Goal: Check status: Check status

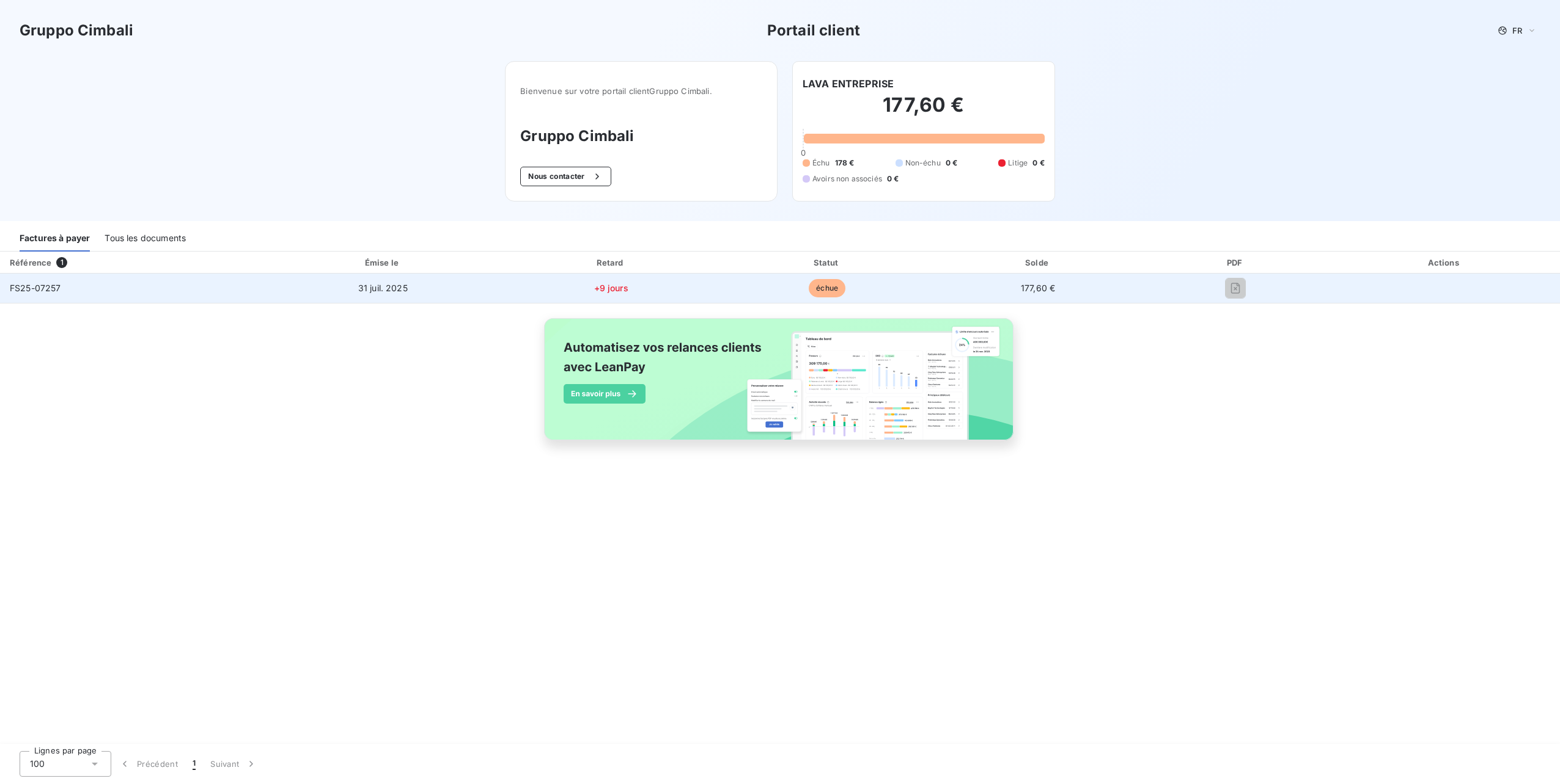
click at [1286, 293] on div at bounding box center [1235, 289] width 167 height 19
click at [791, 301] on td "échue" at bounding box center [828, 288] width 213 height 29
drag, startPoint x: 791, startPoint y: 301, endPoint x: 591, endPoint y: 293, distance: 200.2
click at [591, 293] on td "+9 jours" at bounding box center [611, 288] width 219 height 29
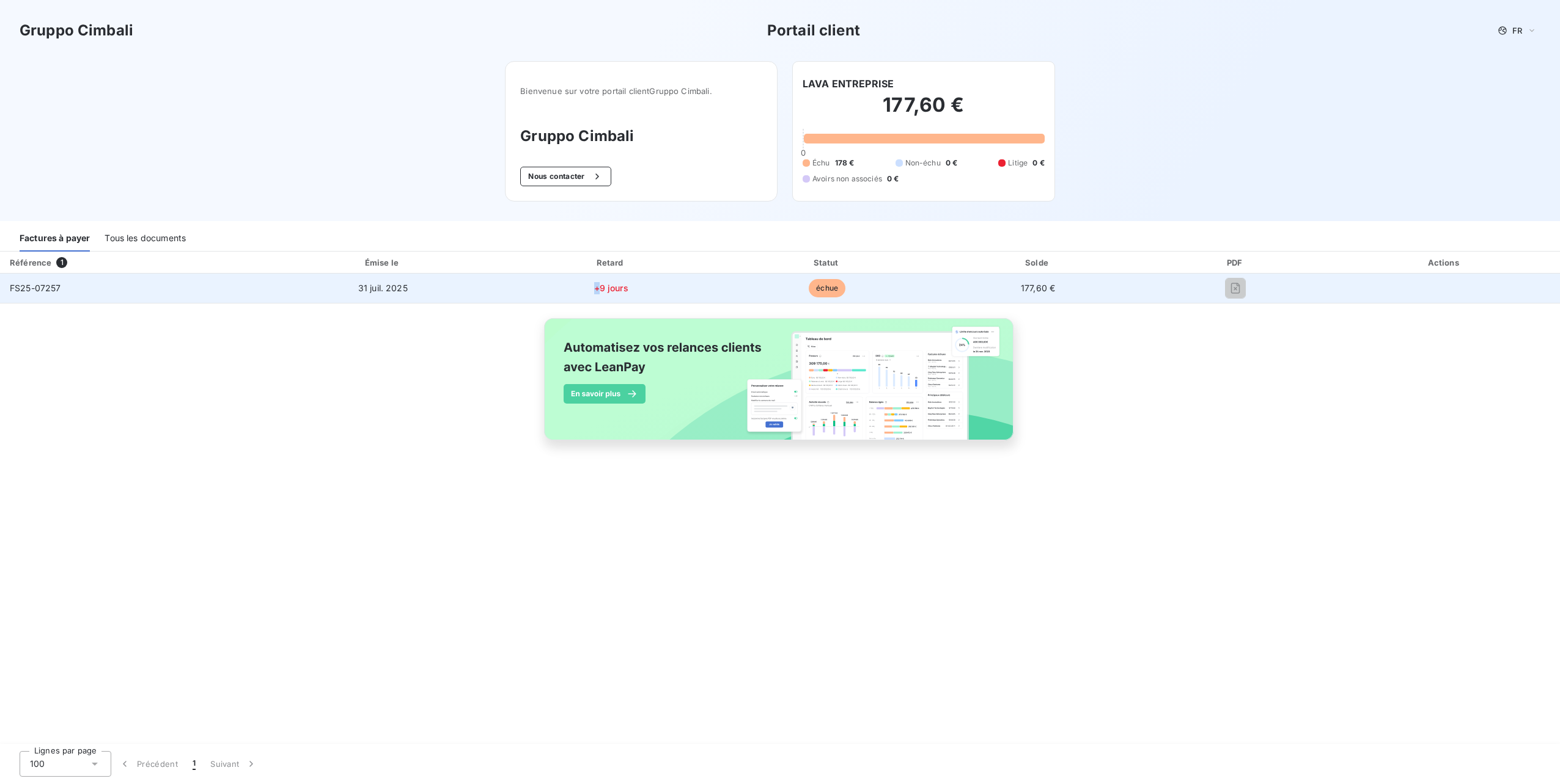
click at [591, 293] on td "+9 jours" at bounding box center [611, 288] width 219 height 29
click at [70, 293] on td "FS25-07257" at bounding box center [132, 288] width 264 height 29
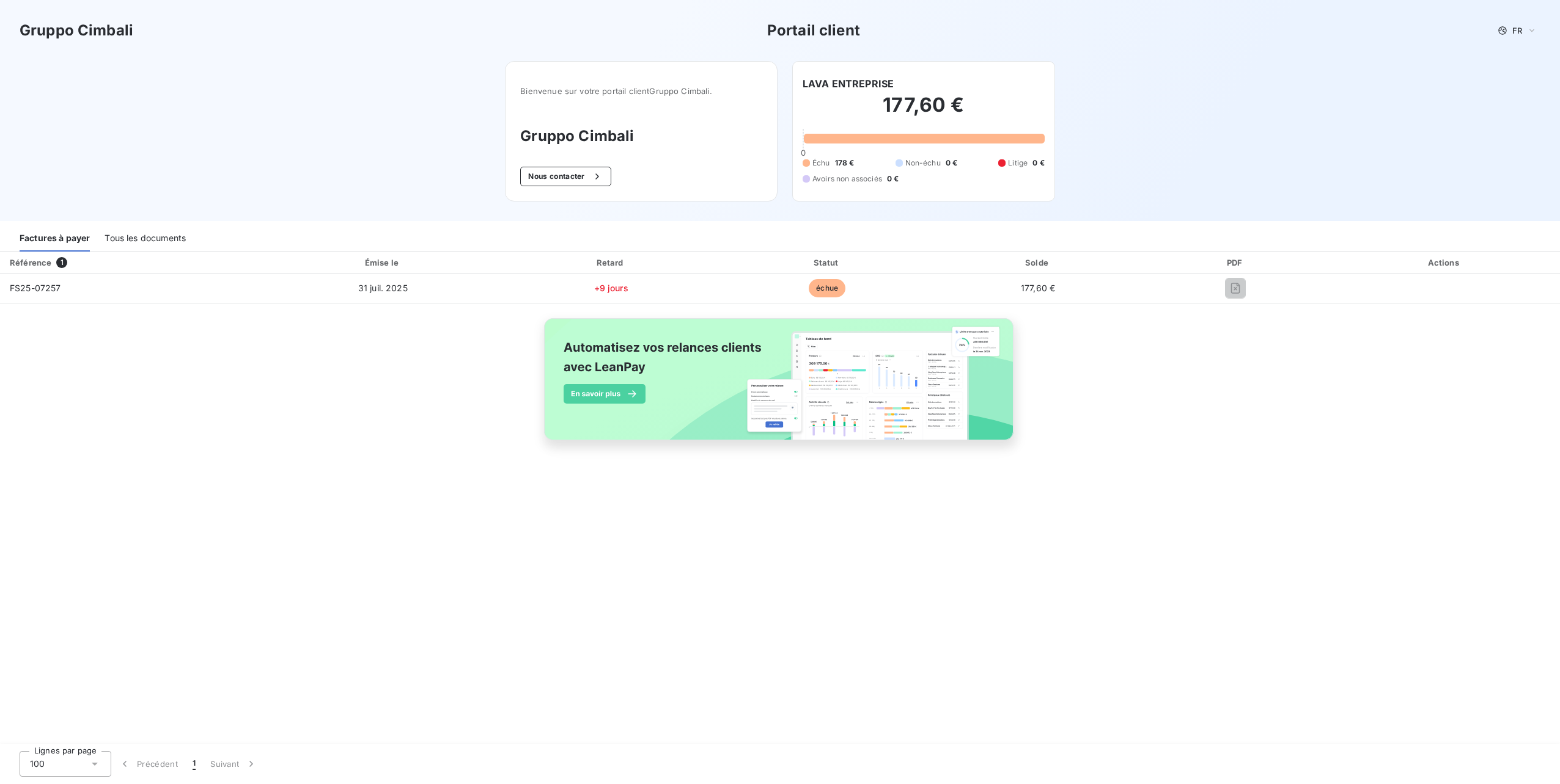
click at [147, 241] on div "Tous les documents" at bounding box center [145, 238] width 81 height 26
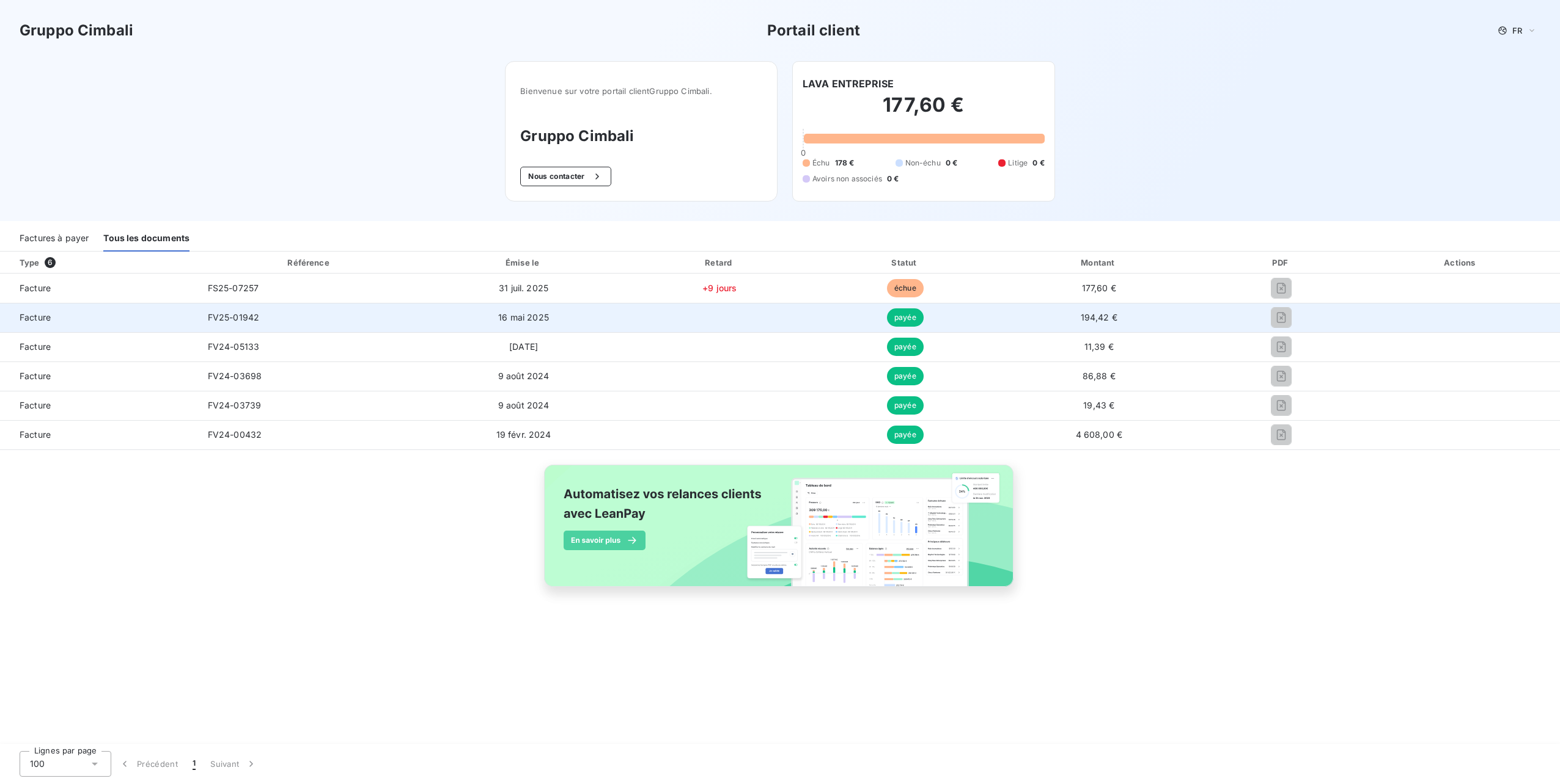
click at [313, 304] on td "FV25-01942" at bounding box center [310, 317] width 224 height 29
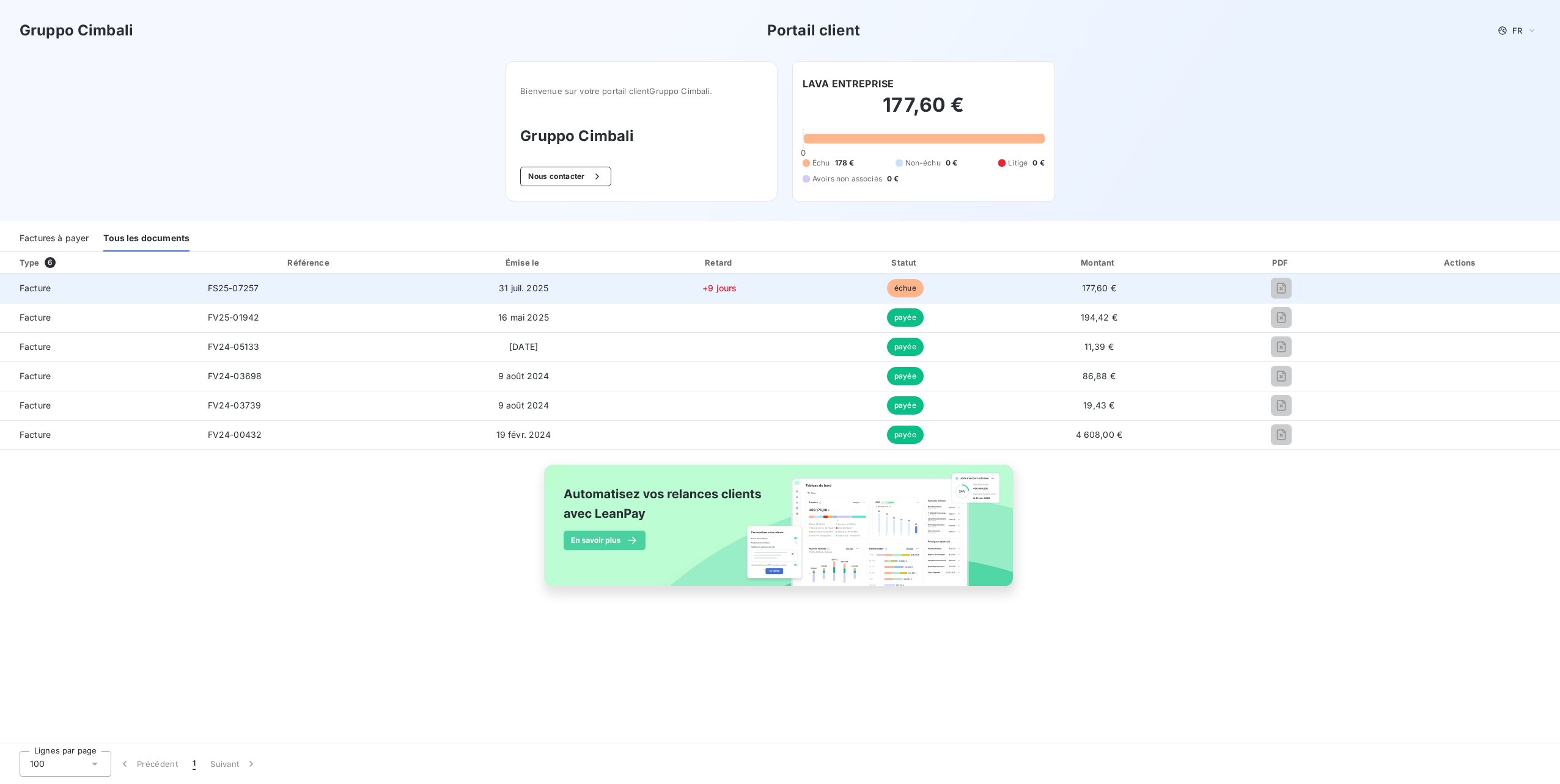
click at [289, 286] on td "FS25-07257" at bounding box center [310, 288] width 224 height 29
drag, startPoint x: 289, startPoint y: 286, endPoint x: 208, endPoint y: 299, distance: 82.0
click at [208, 299] on td "FS25-07257" at bounding box center [310, 288] width 224 height 29
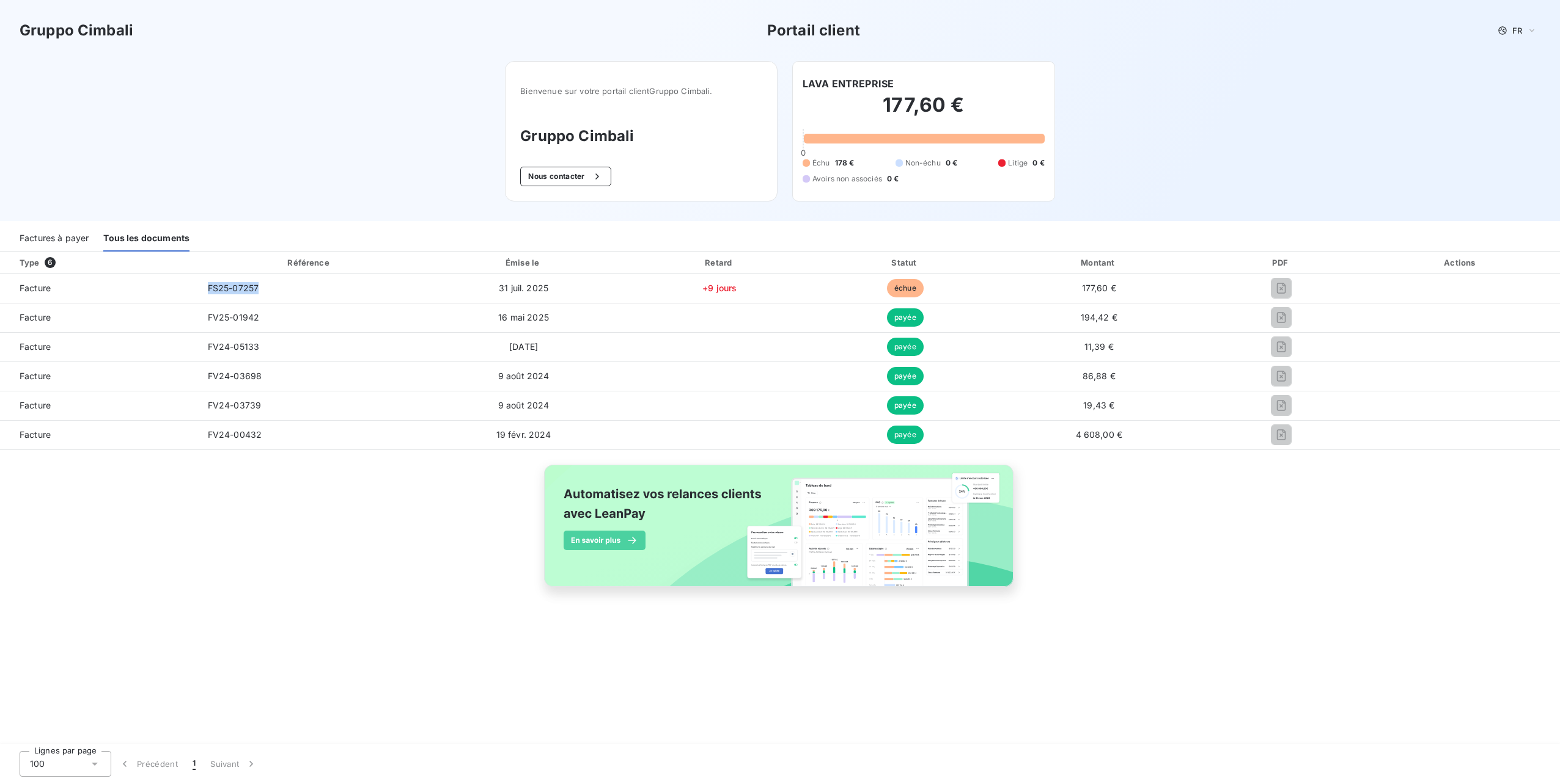
copy span "FS25-07257"
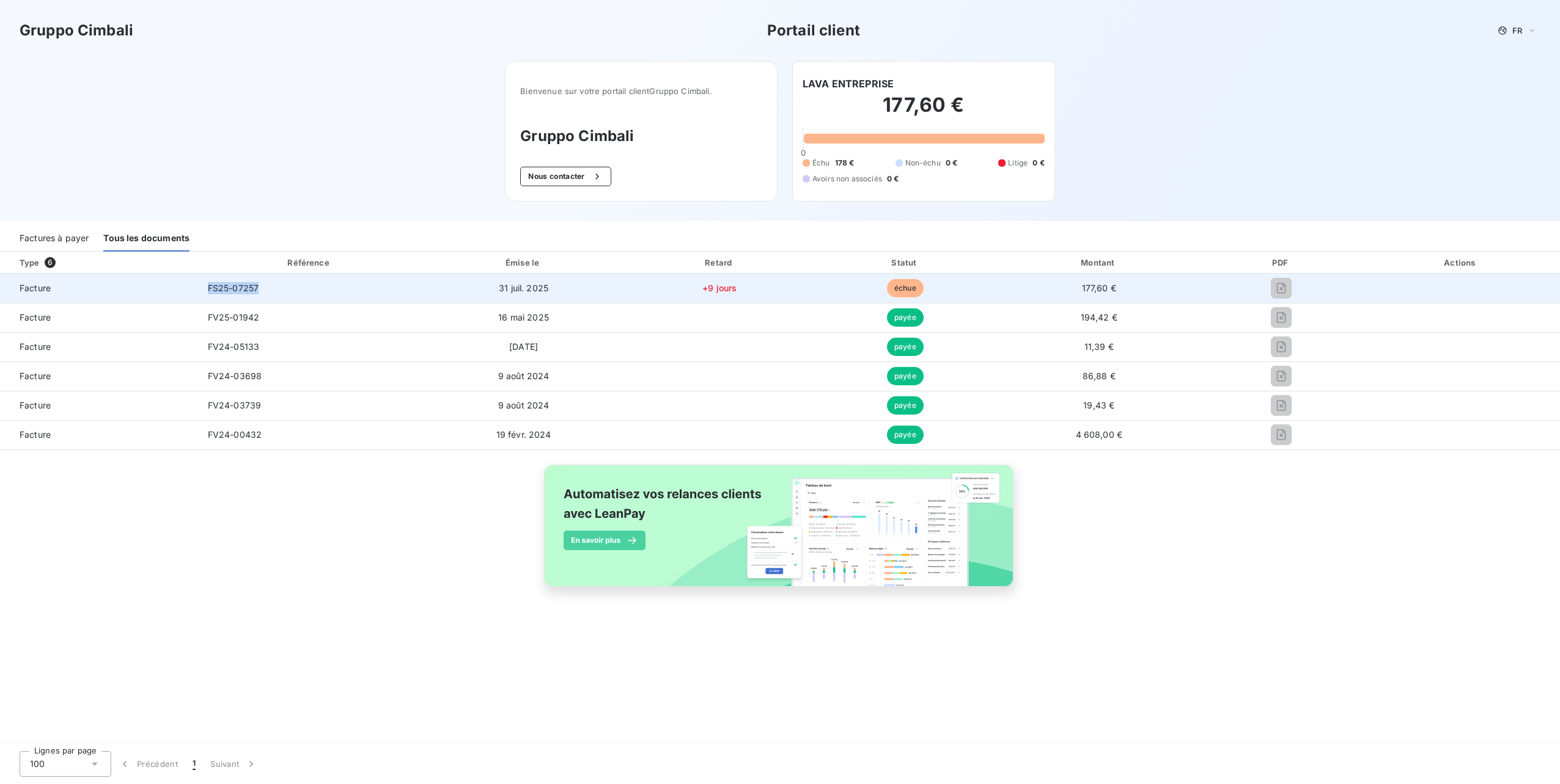
click at [247, 285] on span "FS25-07257" at bounding box center [233, 288] width 51 height 11
click at [905, 286] on span "échue" at bounding box center [905, 288] width 37 height 18
click at [467, 286] on td "31 juil. 2025" at bounding box center [523, 288] width 204 height 29
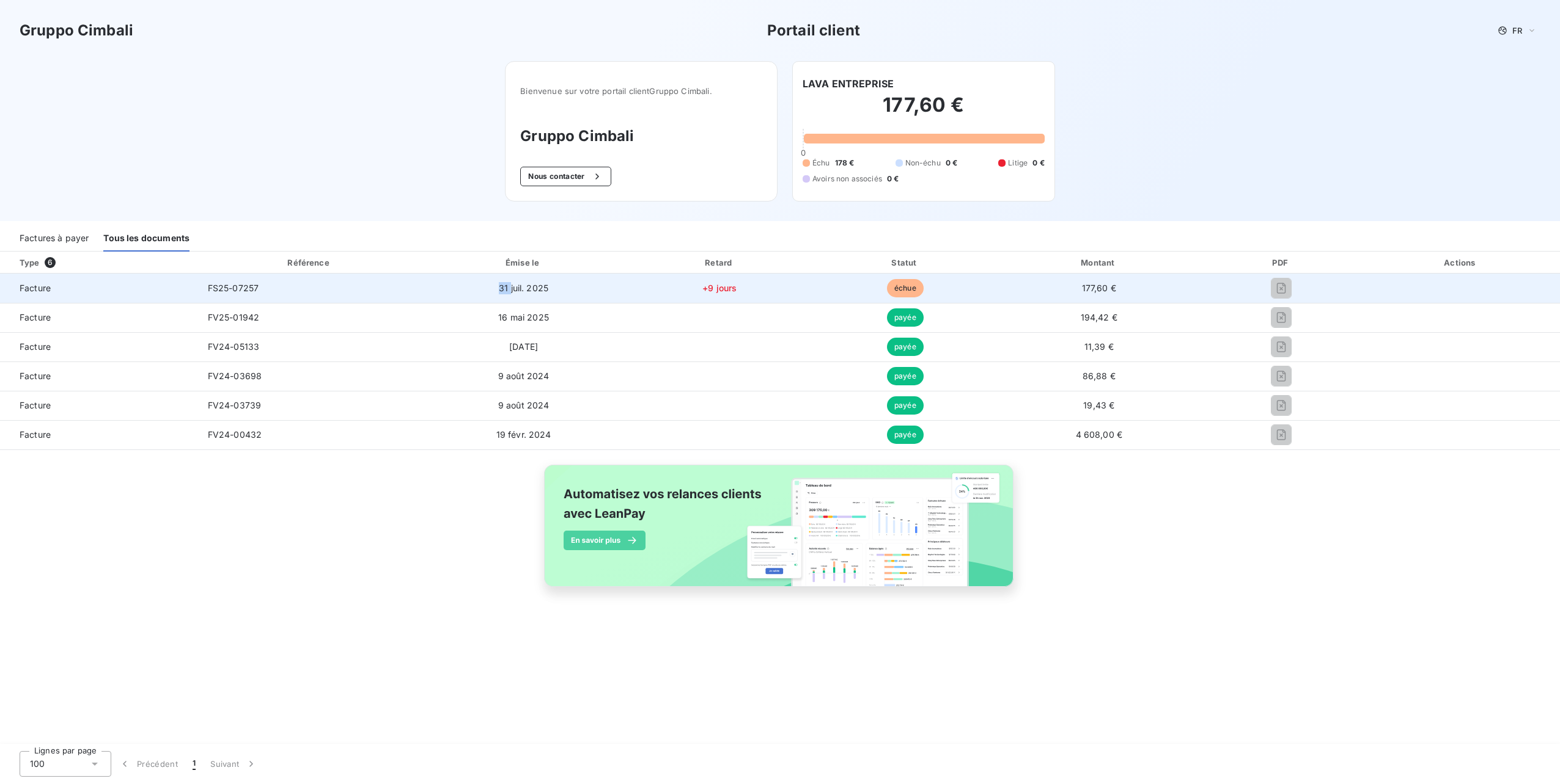
click at [467, 286] on td "31 juil. 2025" at bounding box center [523, 288] width 204 height 29
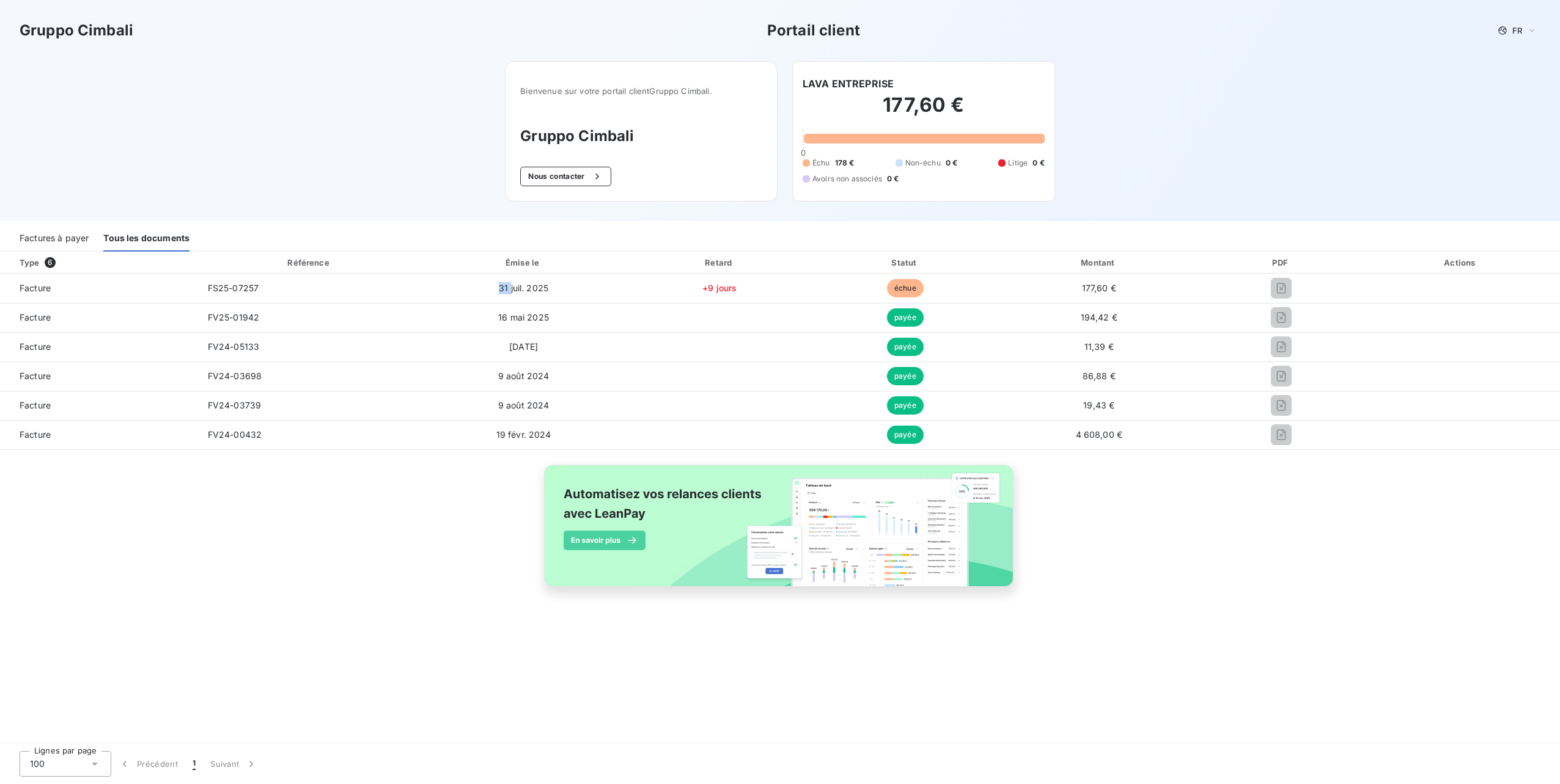
click at [55, 239] on div "Factures à payer" at bounding box center [54, 238] width 69 height 26
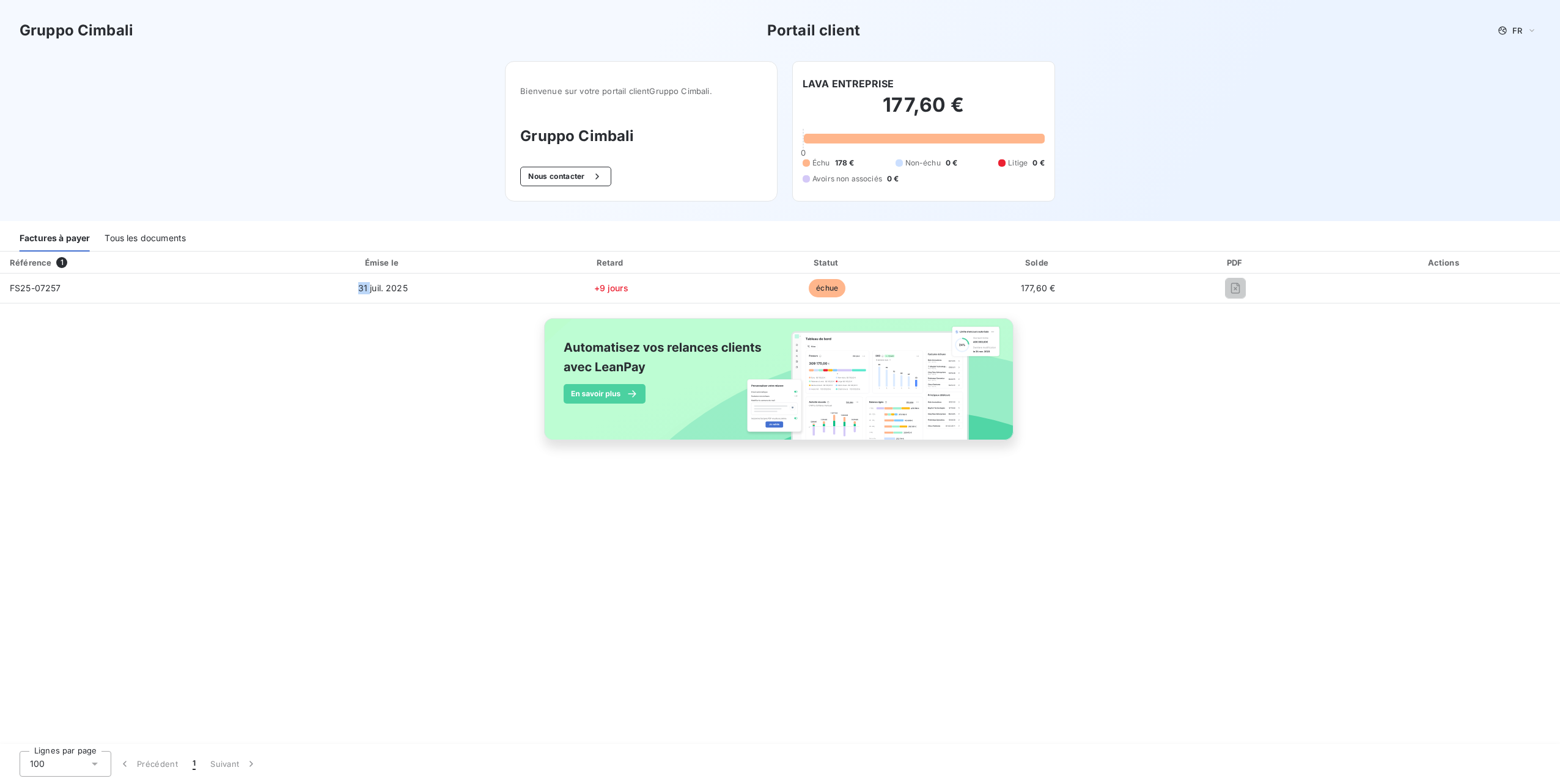
click at [46, 271] on th "Référence 1" at bounding box center [132, 262] width 264 height 22
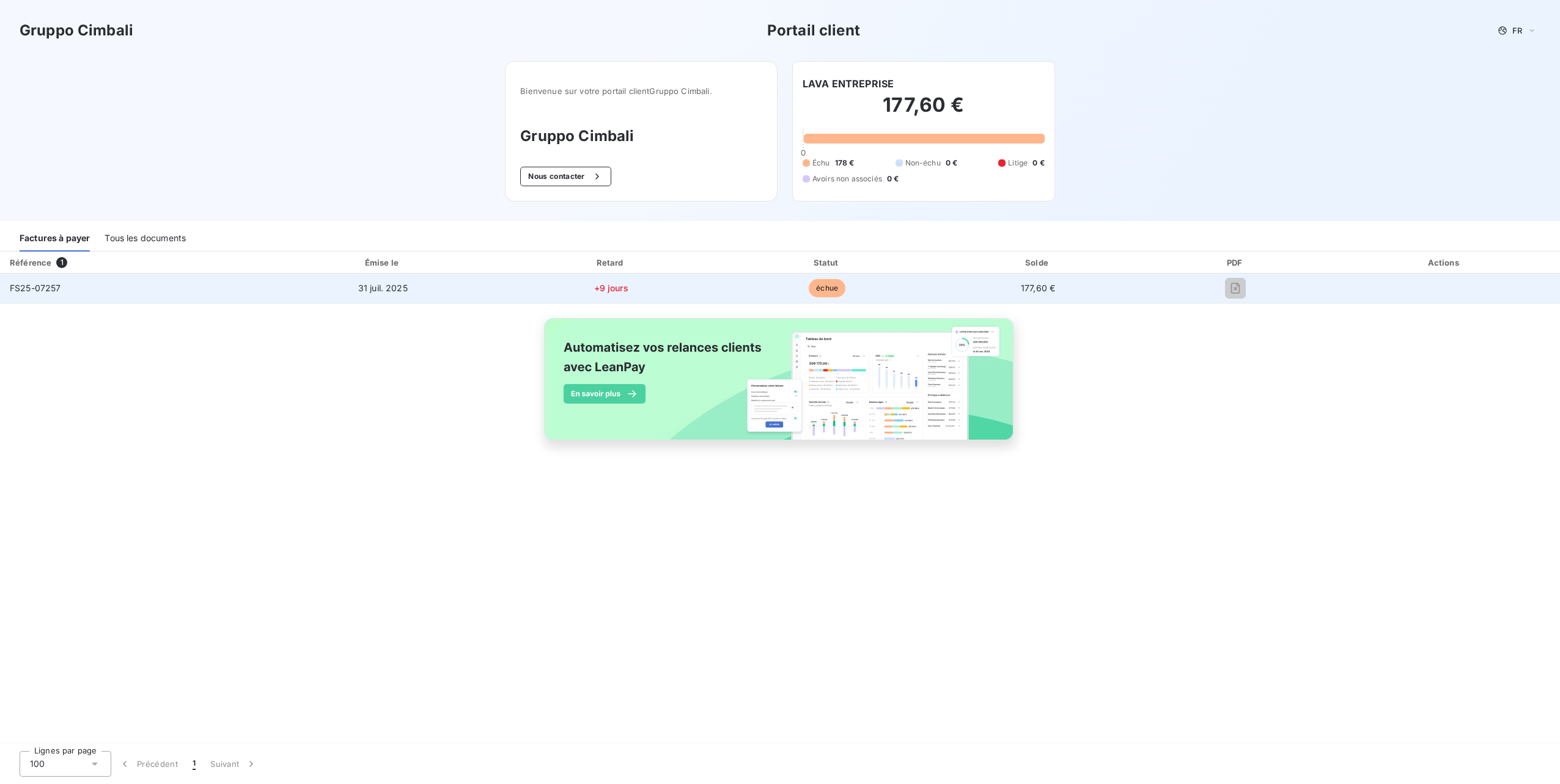
click at [45, 291] on span "FS25-07257" at bounding box center [35, 288] width 51 height 11
drag, startPoint x: 523, startPoint y: 285, endPoint x: 1103, endPoint y: 289, distance: 580.0
click at [1103, 289] on td "177,60 €" at bounding box center [1038, 288] width 208 height 29
drag, startPoint x: 1212, startPoint y: 287, endPoint x: 1226, endPoint y: 289, distance: 14.1
click at [1221, 289] on div at bounding box center [1235, 289] width 167 height 19
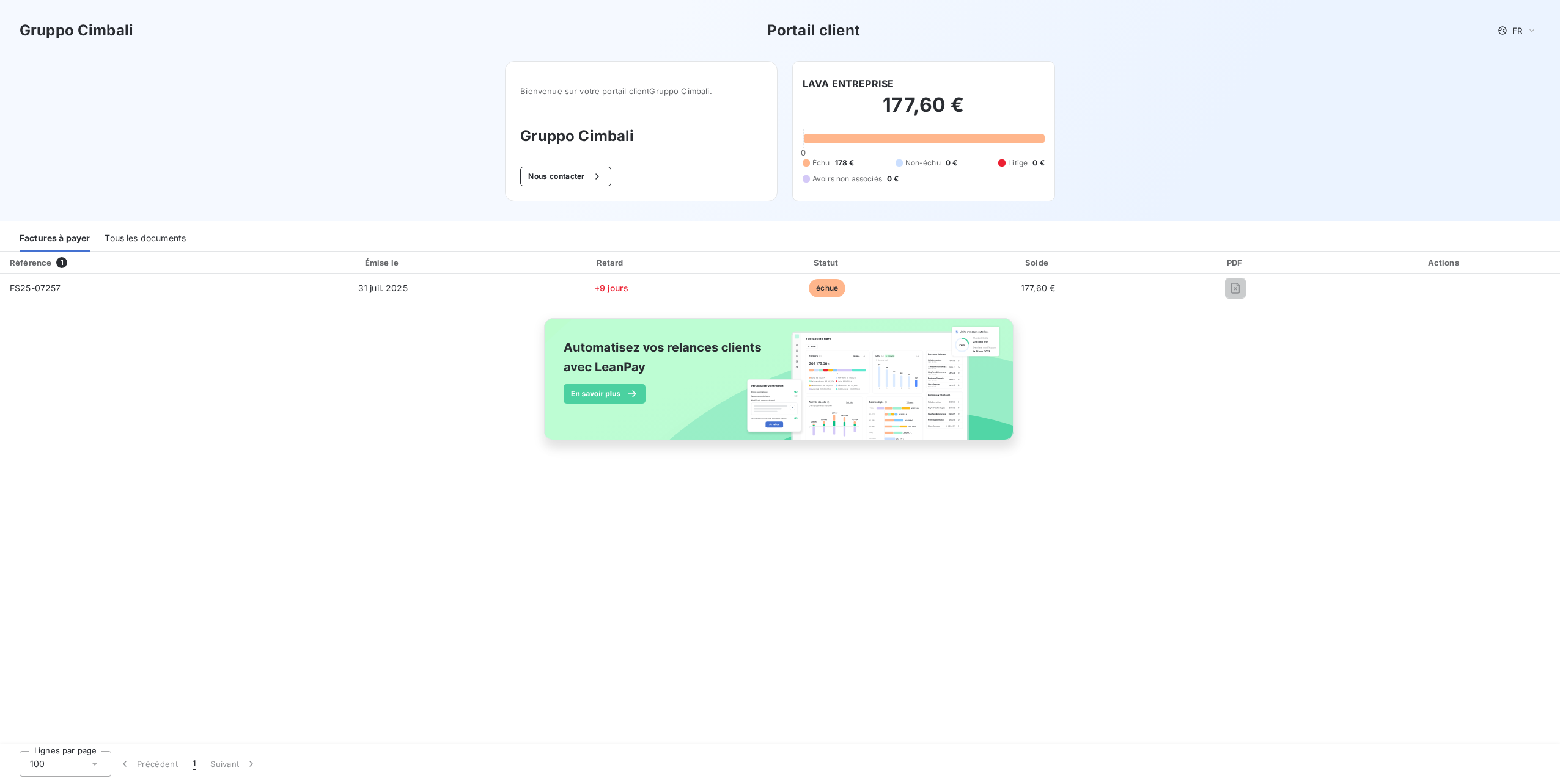
click at [139, 240] on div "Tous les documents" at bounding box center [145, 238] width 81 height 26
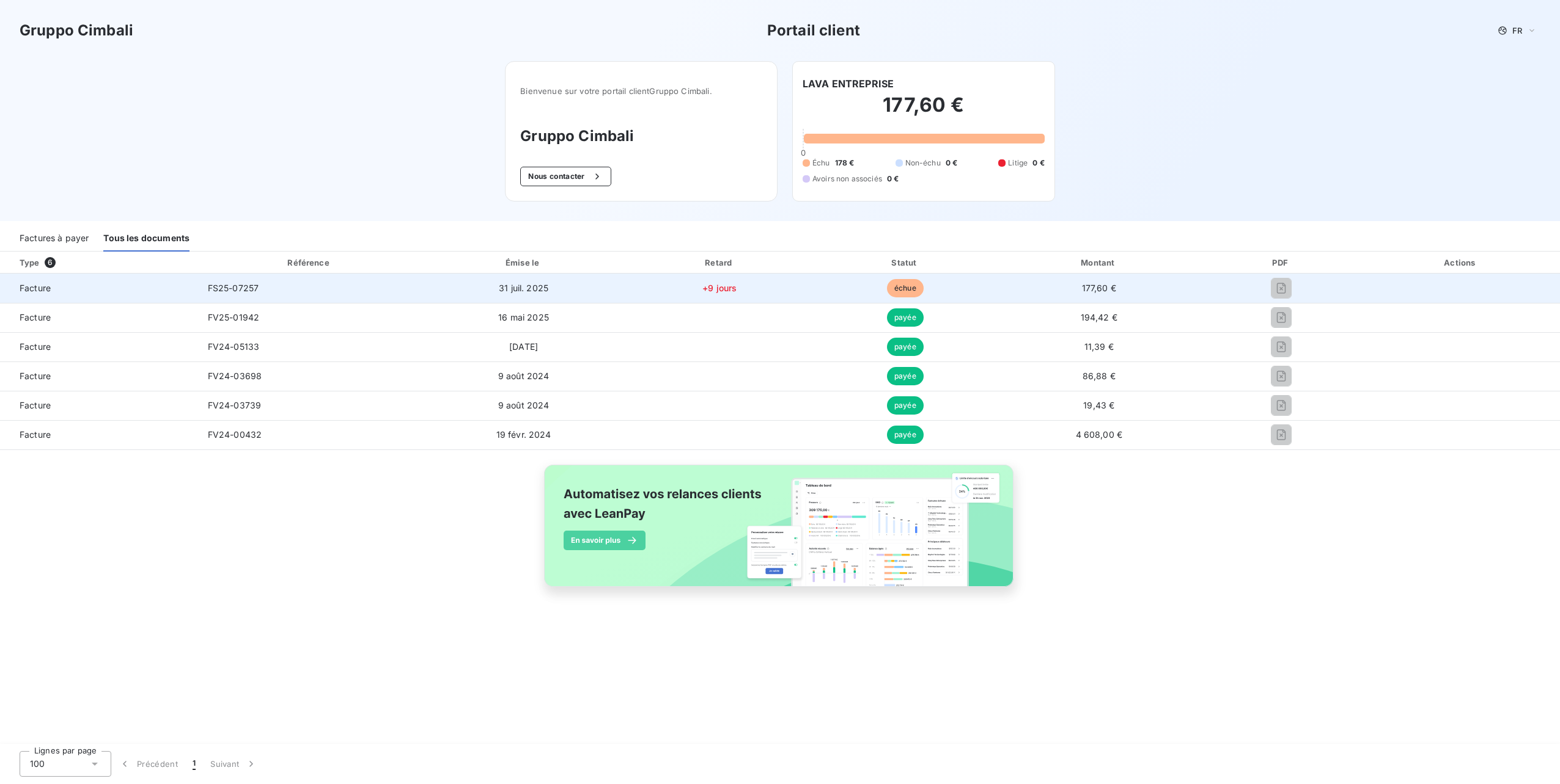
click at [33, 285] on span "Facture" at bounding box center [99, 289] width 179 height 12
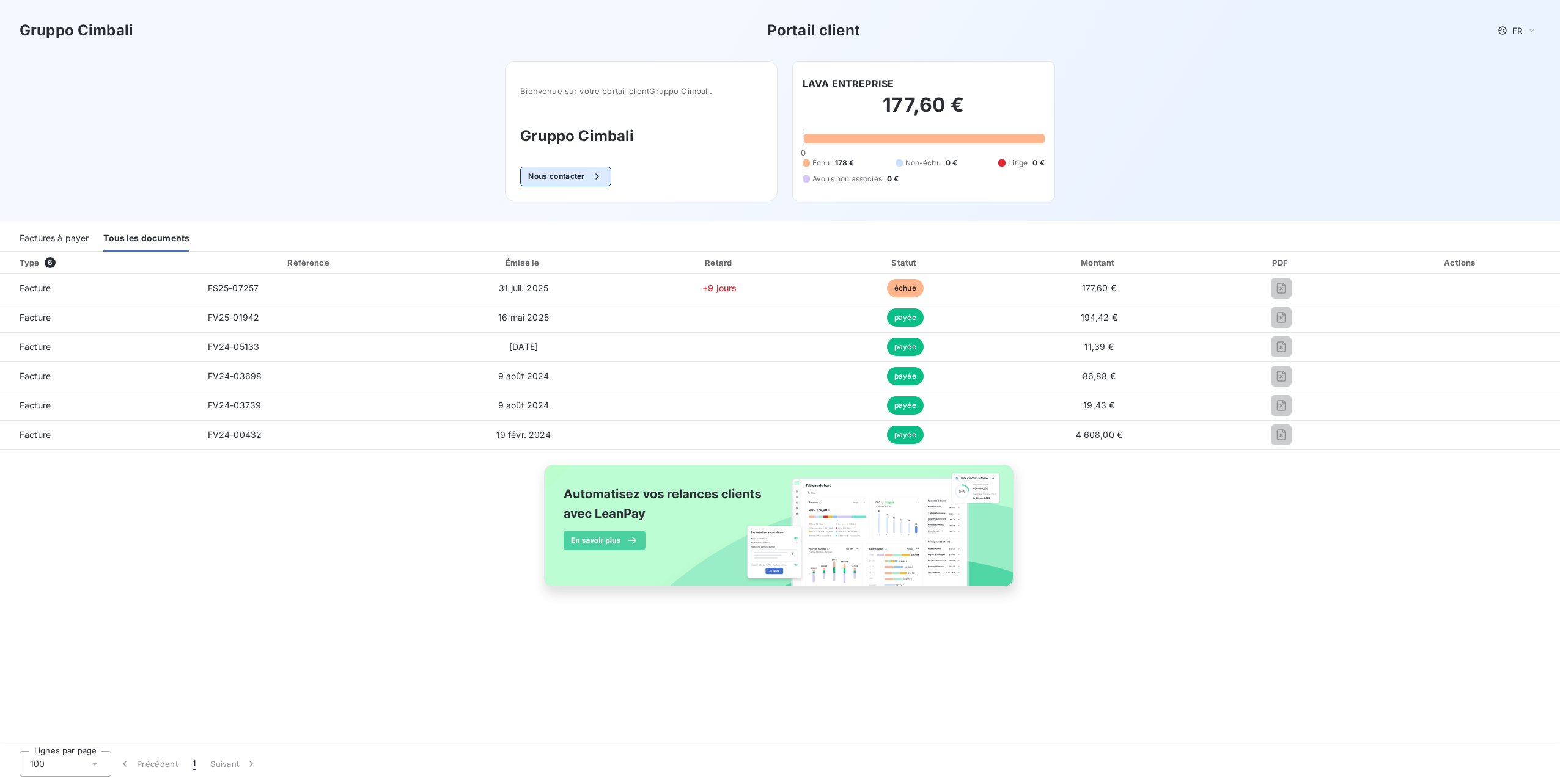
click at [577, 175] on button "Nous contacter" at bounding box center [565, 177] width 91 height 19
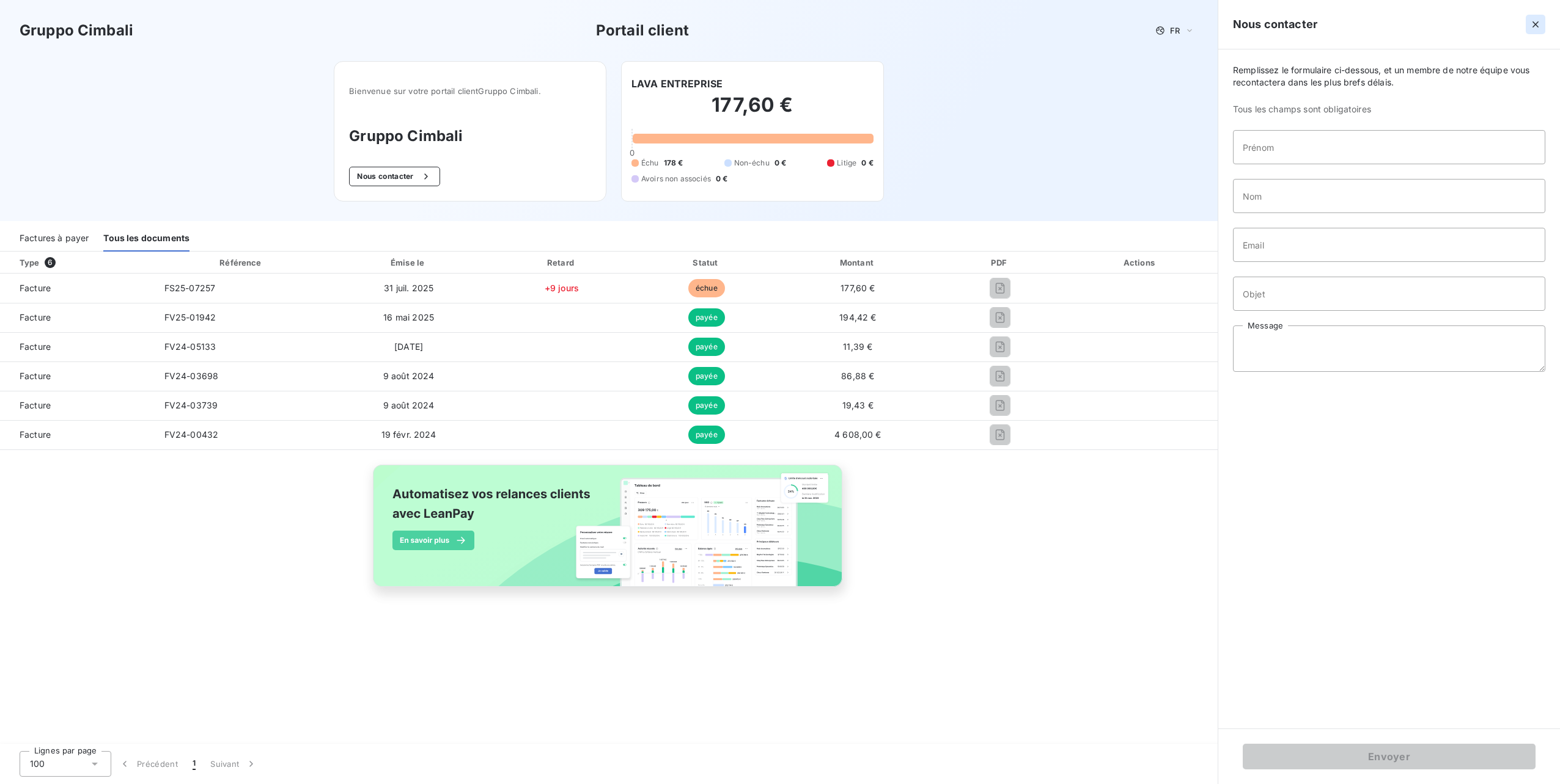
click at [1532, 27] on icon "button" at bounding box center [1535, 25] width 12 height 12
